Goal: Information Seeking & Learning: Learn about a topic

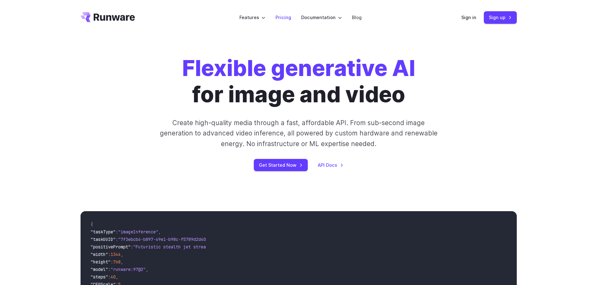
click at [288, 18] on link "Pricing" at bounding box center [283, 17] width 16 height 7
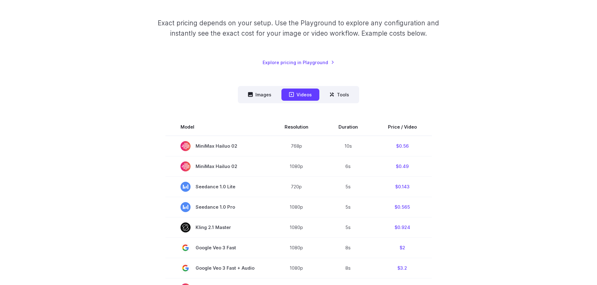
scroll to position [117, 0]
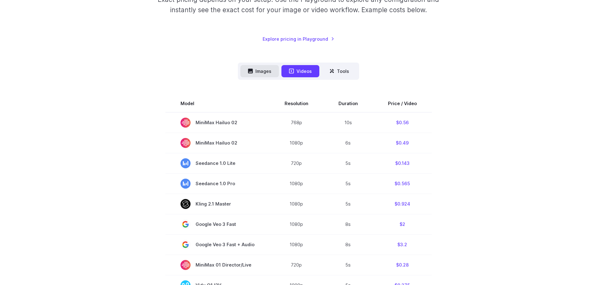
click at [262, 74] on button "Images" at bounding box center [259, 71] width 39 height 12
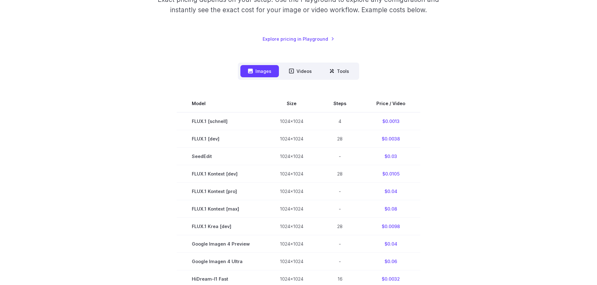
click at [533, 85] on div "Pricing based on what you use Exact pricing depends on your setup. Use the Play…" at bounding box center [298, 185] width 597 height 534
